Goal: Task Accomplishment & Management: Manage account settings

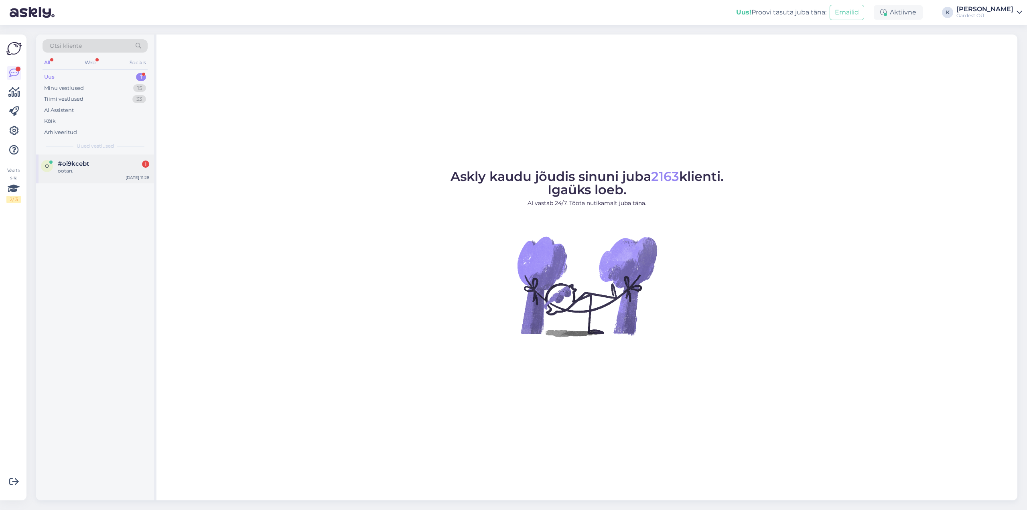
click at [87, 166] on span "#oi9kcebt" at bounding box center [73, 163] width 31 height 7
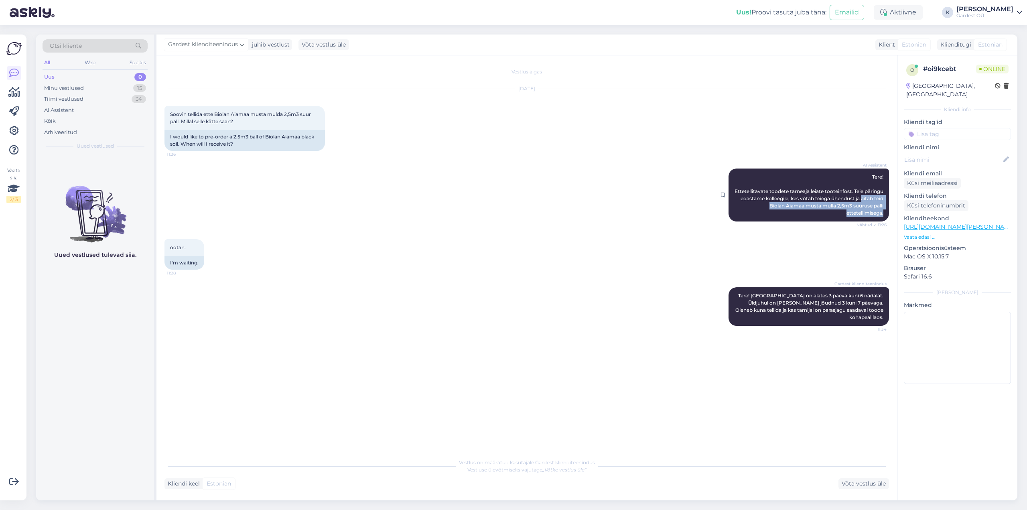
drag, startPoint x: 742, startPoint y: 206, endPoint x: 884, endPoint y: 215, distance: 141.8
click at [884, 215] on div "AI Assistent Tere! Ettetellitavate toodete tarneaja leiate tooteinfost. Teie pä…" at bounding box center [808, 194] width 160 height 53
click at [76, 109] on div "AI Assistent" at bounding box center [95, 110] width 105 height 11
click at [16, 132] on icon at bounding box center [14, 131] width 10 height 10
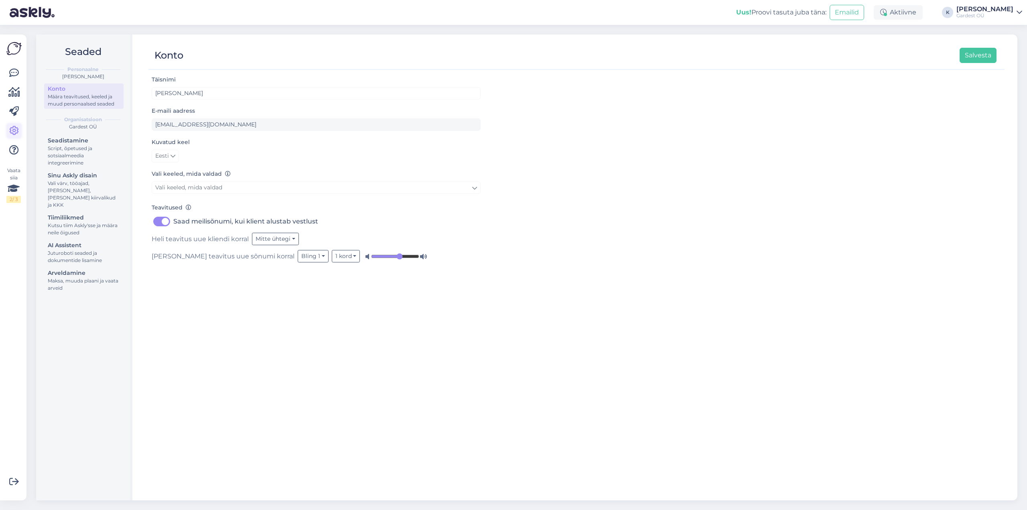
click at [13, 131] on icon at bounding box center [14, 131] width 10 height 10
click at [65, 249] on div "Juturoboti seaded ja dokumentide lisamine" at bounding box center [84, 256] width 72 height 14
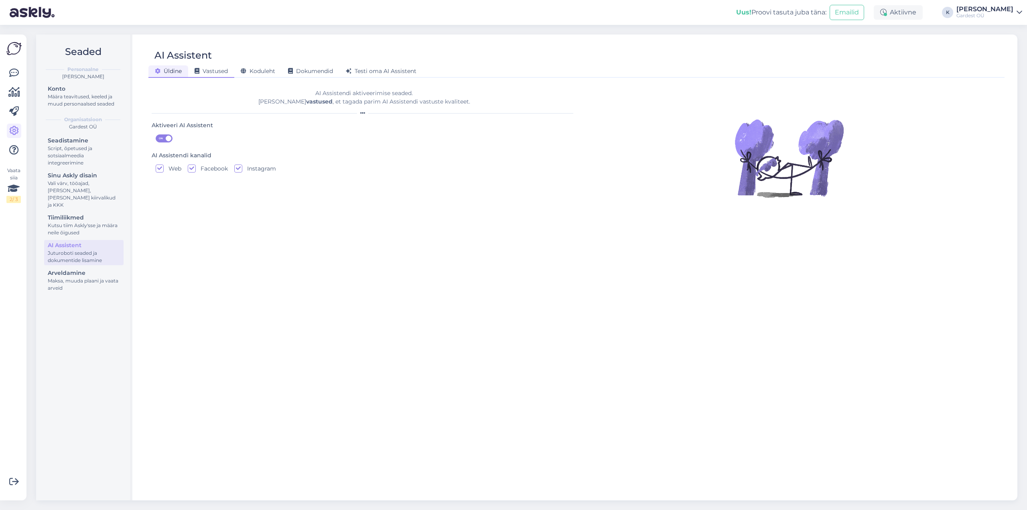
click at [213, 72] on span "Vastused" at bounding box center [211, 70] width 33 height 7
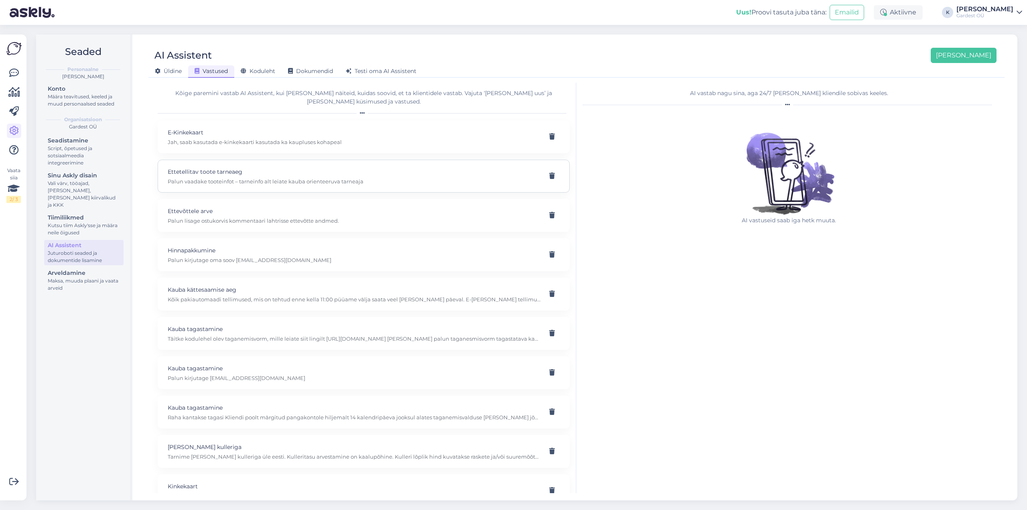
click at [303, 178] on p "Palun vaadake tooteinfot – tarneinfo alt leiate kauba orienteeruva tarneaja" at bounding box center [354, 181] width 373 height 7
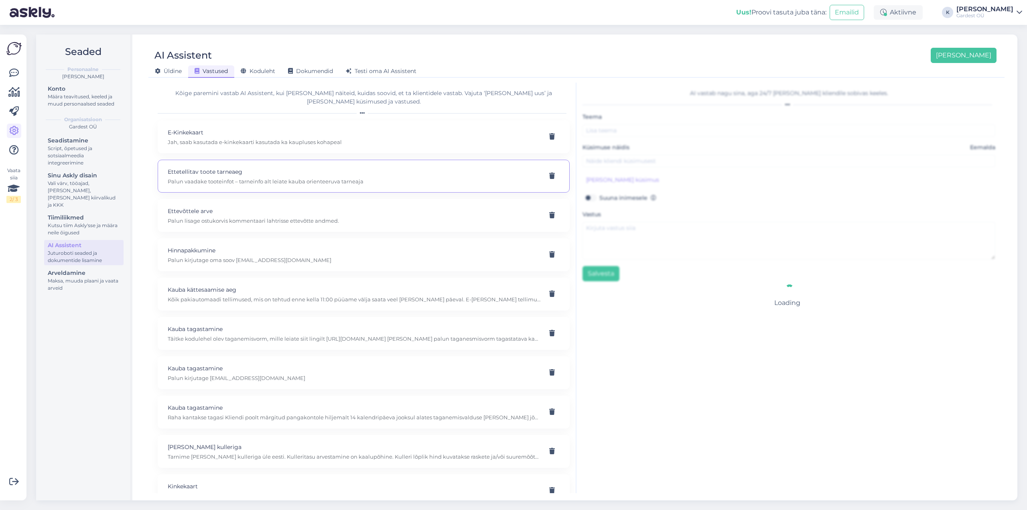
type input "Ettetellitav toote tarneaeg"
type input "Kui toode ette telitav, kas need kulleriga jõuaks lähima nädala jooksul?"
type textarea "Palun vaadake tooteinfot – tarneinfo alt leiate kauba orienteeruva tarneaja"
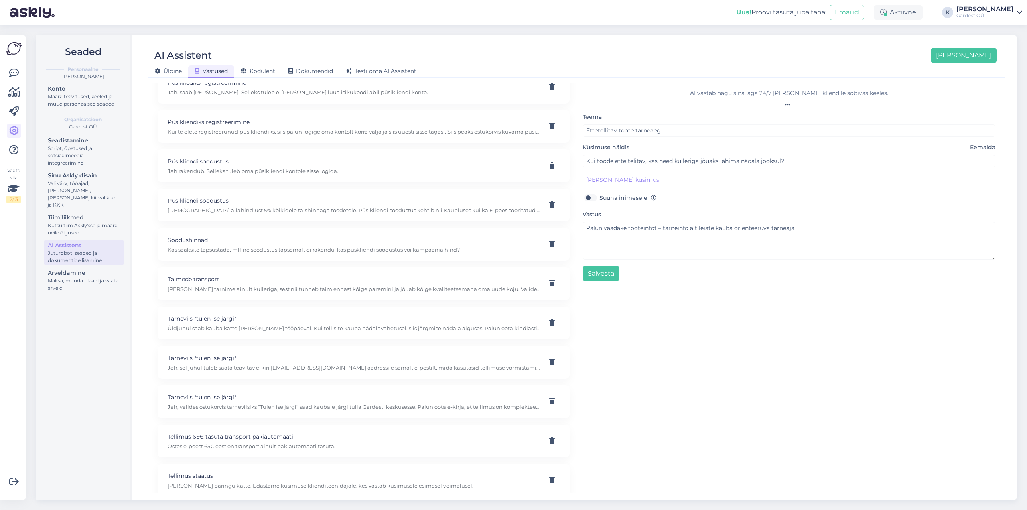
scroll to position [523, 0]
click at [297, 480] on p "[PERSON_NAME] päringu kätte. Edastame küsimuse klienditeenidajale, kes vastab k…" at bounding box center [354, 483] width 373 height 7
type input "Tellimus staatus"
type input "Minu tellimuse number on..."
checkbox input "true"
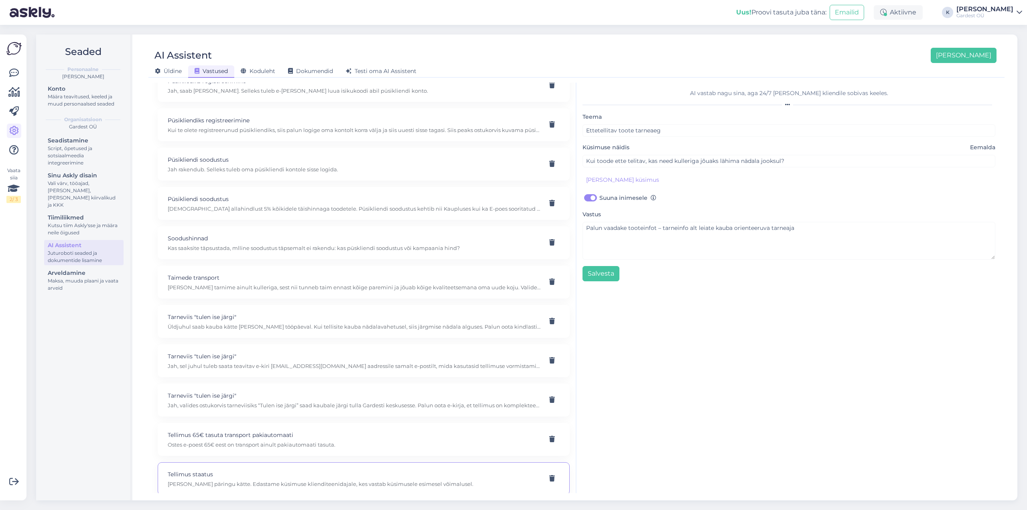
type textarea "[PERSON_NAME] päringu kätte. Edastame küsimuse klienditeenidajale, kes vastab k…"
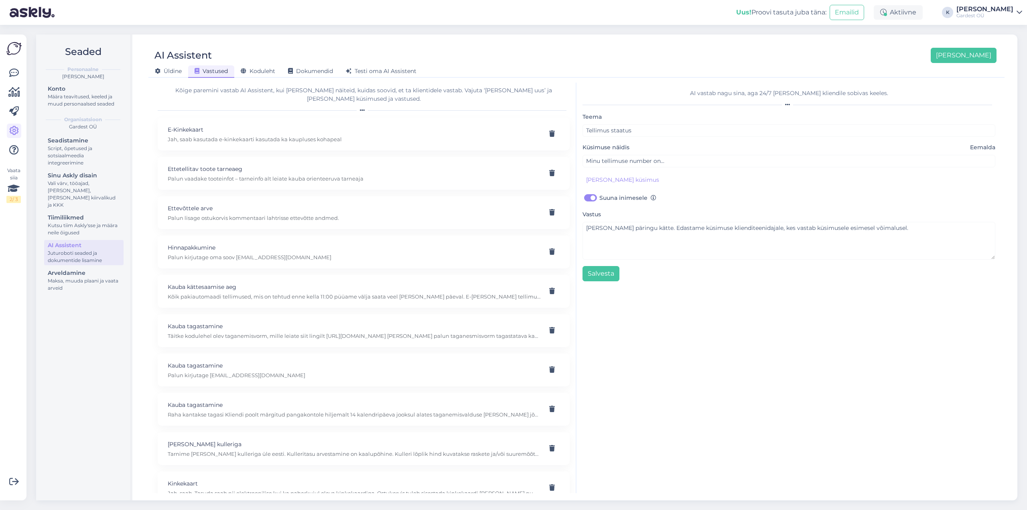
scroll to position [0, 0]
click at [222, 178] on p "Palun vaadake tooteinfot – tarneinfo alt leiate kauba orienteeruva tarneaja" at bounding box center [354, 181] width 373 height 7
type input "Ettetellitav toote tarneaeg"
type input "Kui toode ette telitav, kas need kulleriga jõuaks lähima nädala jooksul?"
checkbox input "false"
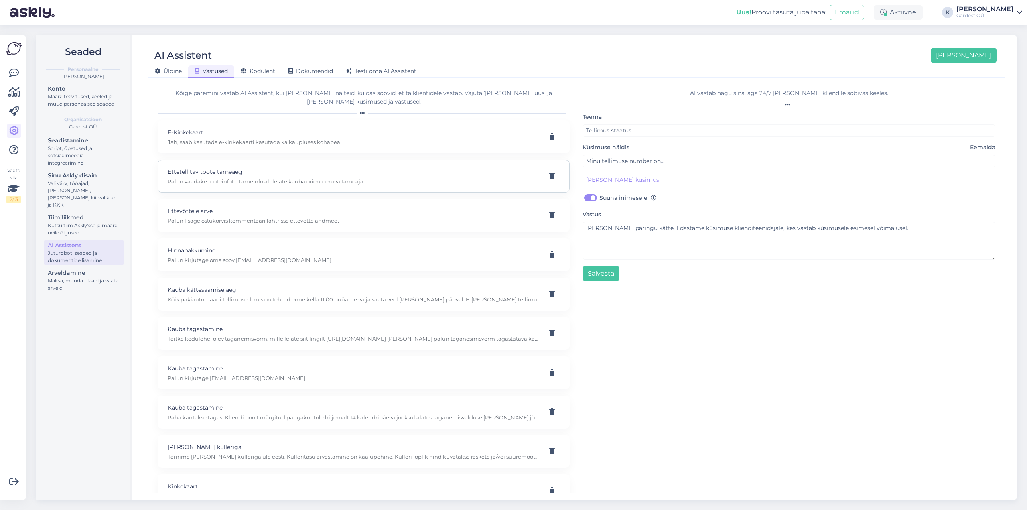
type textarea "Palun vaadake tooteinfot – tarneinfo alt leiate kauba orienteeruva tarneaja"
click at [245, 246] on p "Hinnapakkumine" at bounding box center [354, 250] width 373 height 9
type input "Hinnapakkumine"
type input "Soovin hinnapakkumist"
type textarea "Palun kirjutage oma soov [EMAIL_ADDRESS][DOMAIN_NAME]"
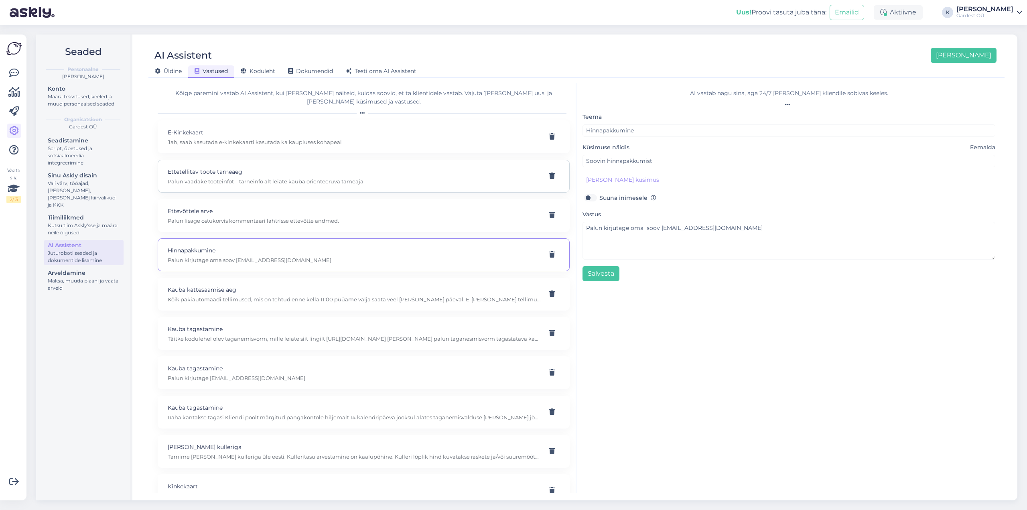
click at [228, 167] on p "Ettetellitav toote tarneaeg" at bounding box center [354, 171] width 373 height 9
type input "Ettetellitav toote tarneaeg"
type input "Kui toode ette telitav, kas need kulleriga jõuaks lähima nädala jooksul?"
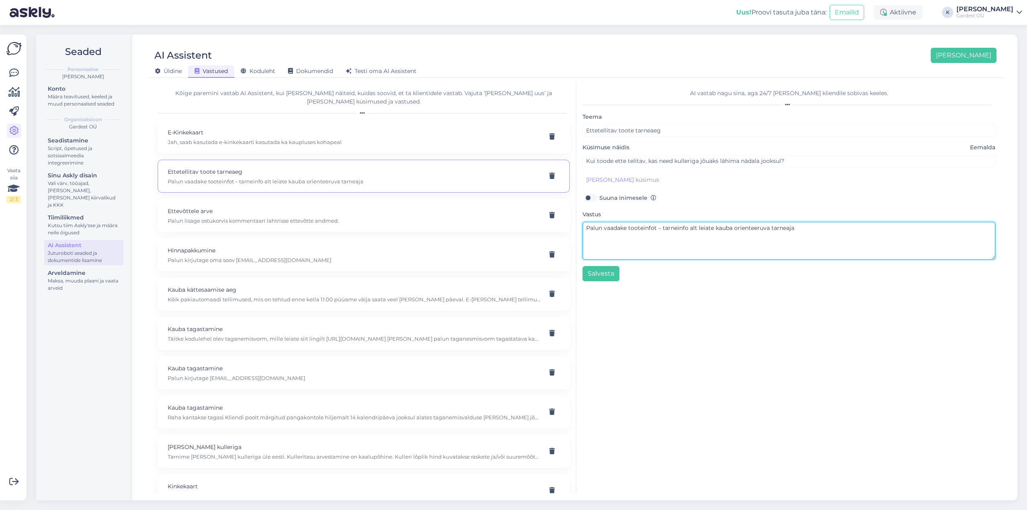
click at [819, 237] on textarea "Palun vaadake tooteinfot – tarneinfo alt leiate kauba orienteeruva tarneaja" at bounding box center [788, 241] width 413 height 38
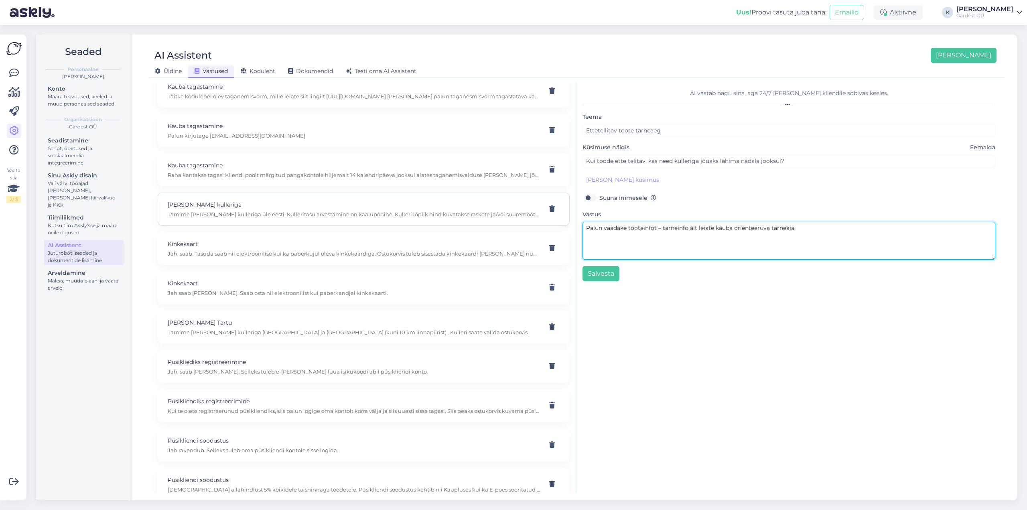
scroll to position [162, 0]
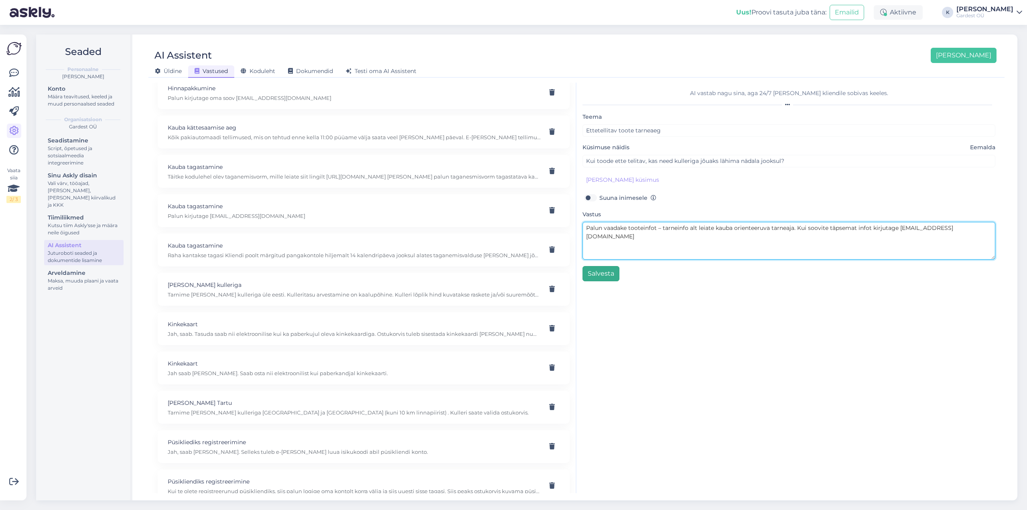
type textarea "Palun vaadake tooteinfot – tarneinfo alt leiate kauba orienteeruva tarneaja. Ku…"
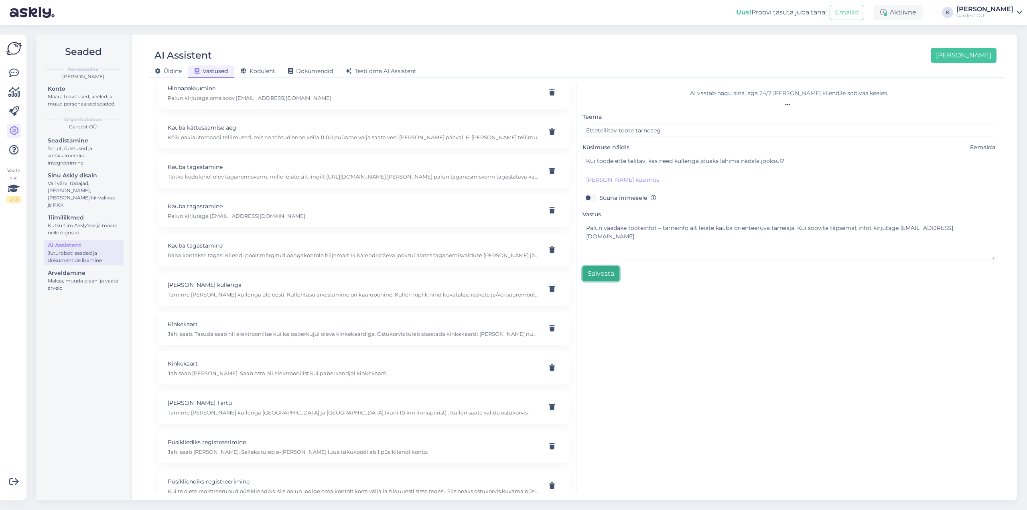
click at [607, 270] on button "Salvesta" at bounding box center [600, 273] width 37 height 15
click at [602, 273] on button "Salvesta" at bounding box center [600, 273] width 37 height 15
click at [605, 272] on button "Salvesta" at bounding box center [600, 273] width 37 height 15
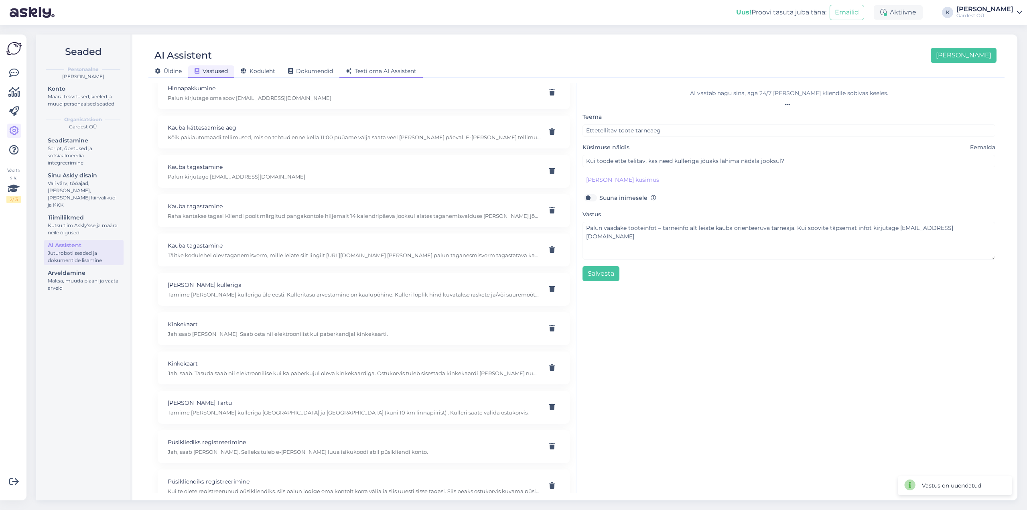
click at [377, 71] on span "Testi oma AI Assistent" at bounding box center [381, 70] width 71 height 7
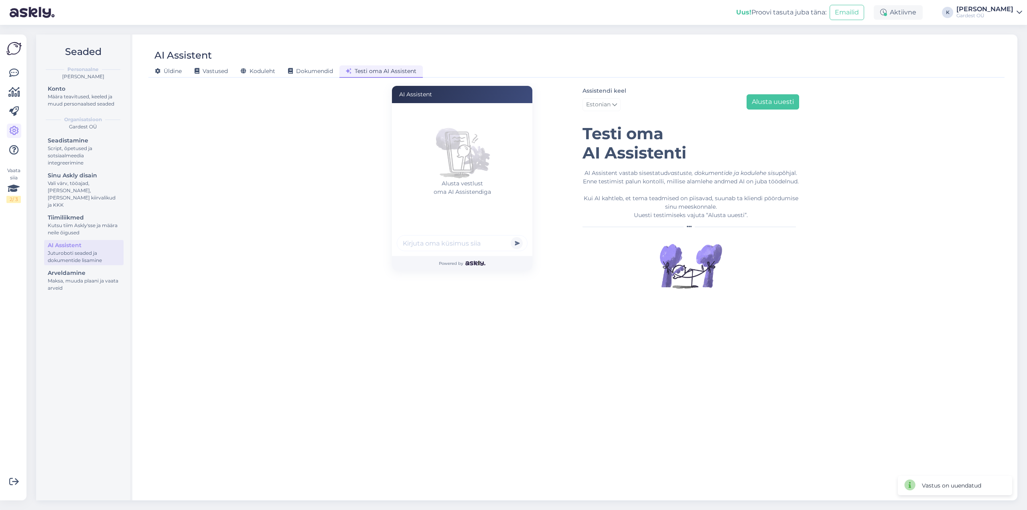
click at [438, 246] on input "text" at bounding box center [462, 243] width 131 height 16
type input "mis on ettetellitava toote tarneaeg"
click at [511, 237] on button "submit" at bounding box center [517, 243] width 12 height 12
